Goal: Transaction & Acquisition: Download file/media

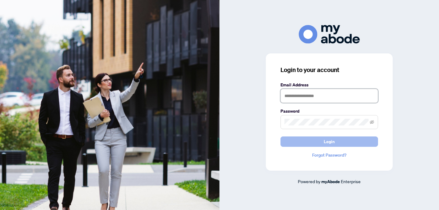
type input "**********"
click at [330, 143] on span "Login" at bounding box center [329, 142] width 11 height 10
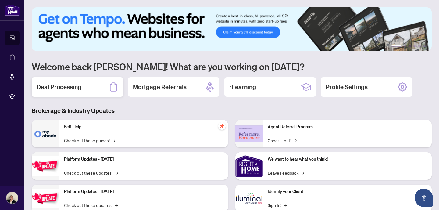
click at [72, 88] on h2 "Deal Processing" at bounding box center [59, 87] width 45 height 9
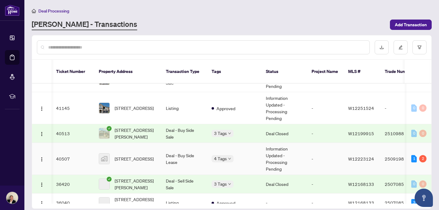
scroll to position [187, 0]
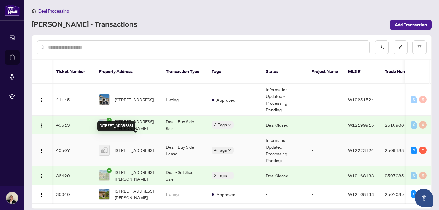
click at [122, 147] on span "639-2343 Khalsa Gate, Oakville, Ontario L6M 5R6, Canada" at bounding box center [134, 150] width 39 height 7
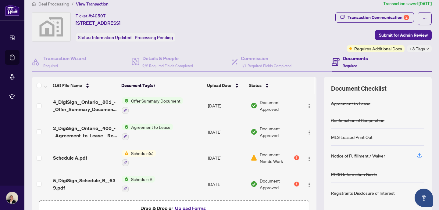
scroll to position [11, 0]
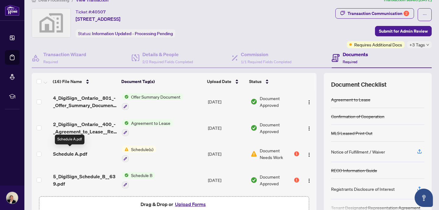
click at [75, 151] on span "Schedule A.pdf" at bounding box center [70, 153] width 34 height 7
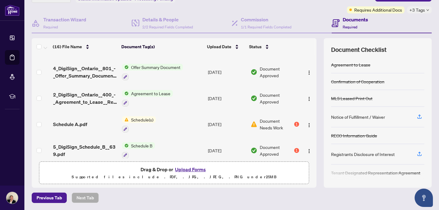
scroll to position [313, 0]
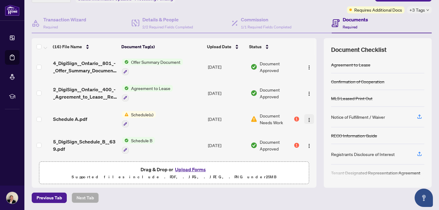
click at [308, 118] on img "button" at bounding box center [309, 119] width 5 height 5
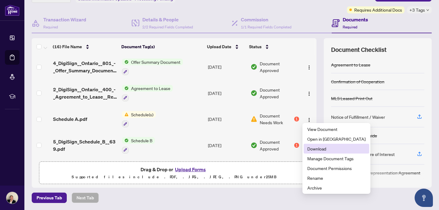
click at [317, 150] on span "Download" at bounding box center [336, 148] width 58 height 7
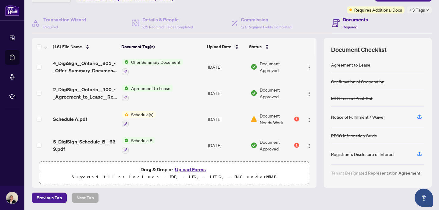
click at [141, 140] on span "Schedule B" at bounding box center [142, 140] width 26 height 7
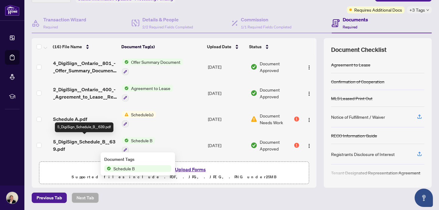
click at [91, 139] on span "5_DigiSign_Schedule_B__639.pdf" at bounding box center [85, 145] width 64 height 15
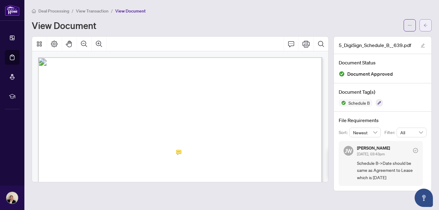
click at [424, 26] on icon "arrow-left" at bounding box center [425, 25] width 4 height 4
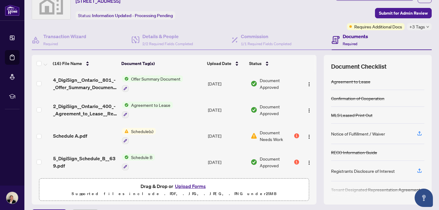
scroll to position [46, 0]
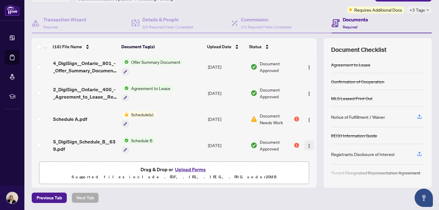
click at [309, 144] on img "button" at bounding box center [309, 145] width 5 height 5
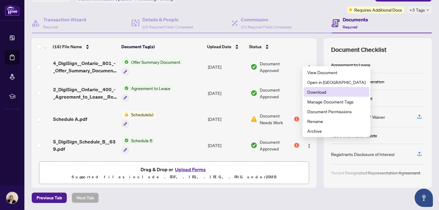
click at [311, 92] on span "Download" at bounding box center [336, 91] width 58 height 7
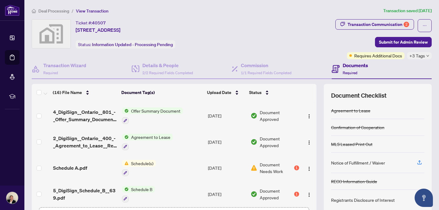
scroll to position [313, 0]
